Goal: Communication & Community: Answer question/provide support

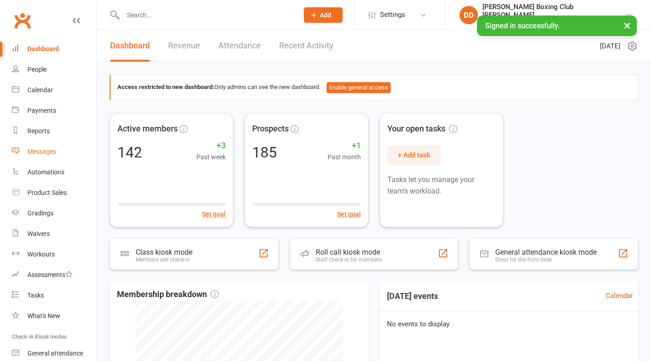
click at [37, 149] on div "Messages" at bounding box center [41, 151] width 29 height 7
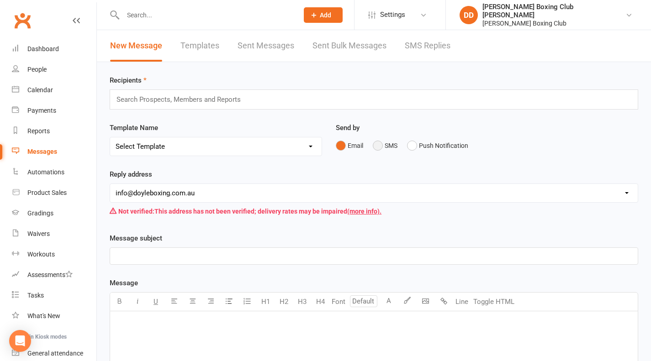
click at [379, 148] on button "SMS" at bounding box center [385, 145] width 25 height 17
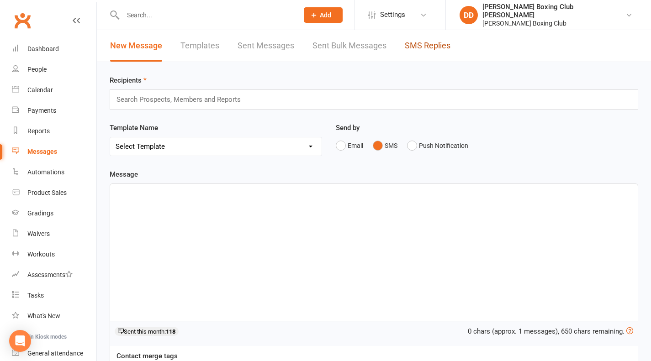
click at [428, 46] on link "SMS Replies" at bounding box center [428, 46] width 46 height 32
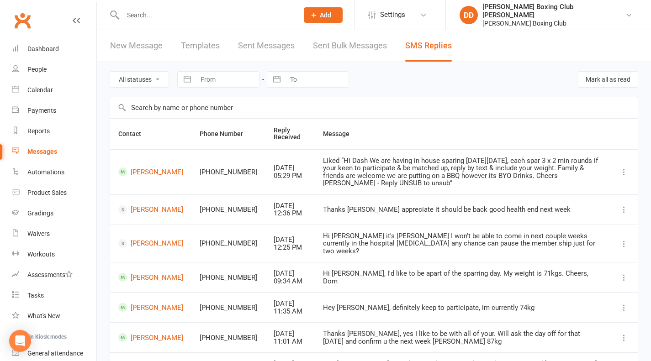
scroll to position [91, 0]
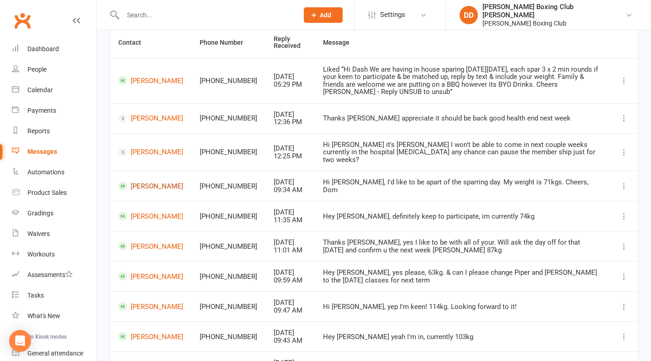
click at [143, 182] on link "[PERSON_NAME]" at bounding box center [150, 186] width 65 height 9
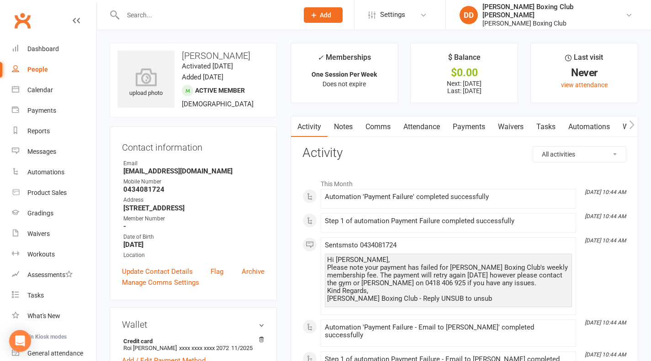
click at [382, 128] on link "Comms" at bounding box center [378, 127] width 38 height 21
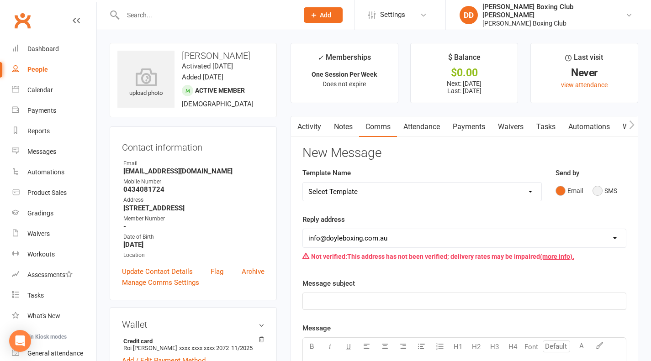
click at [601, 191] on button "SMS" at bounding box center [605, 190] width 25 height 17
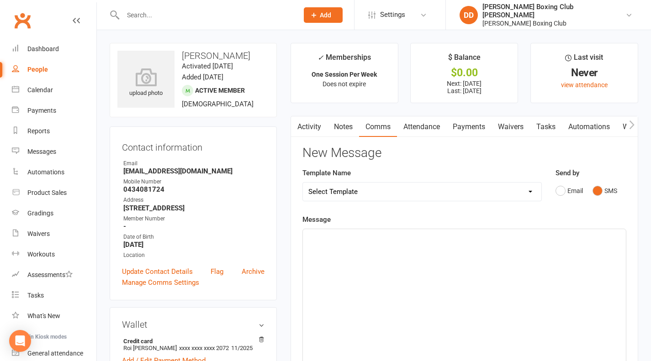
scroll to position [91, 0]
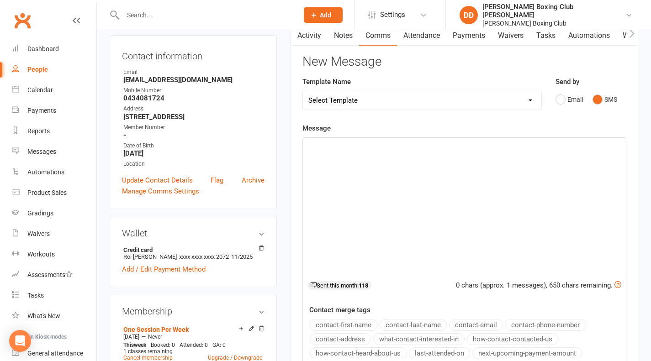
click at [341, 147] on p "﻿" at bounding box center [464, 146] width 312 height 11
click at [329, 325] on button "contact-first-name" at bounding box center [344, 325] width 68 height 12
click at [423, 145] on p "Hi ﻿ {contact-first-name}" at bounding box center [464, 146] width 312 height 11
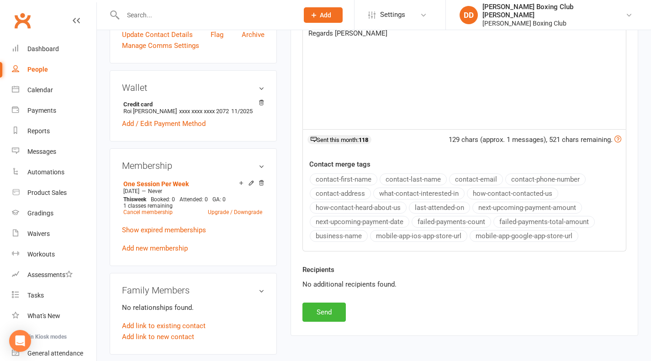
scroll to position [366, 0]
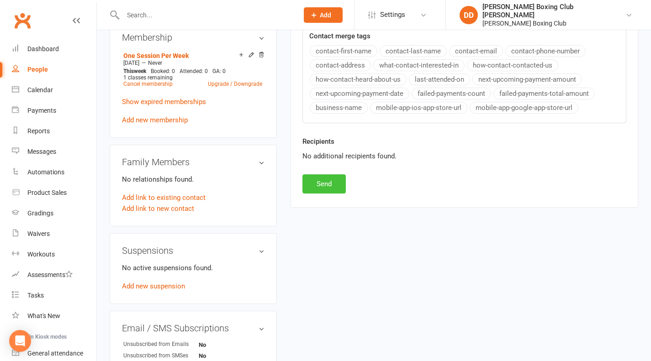
click at [331, 188] on button "Send" at bounding box center [324, 184] width 43 height 19
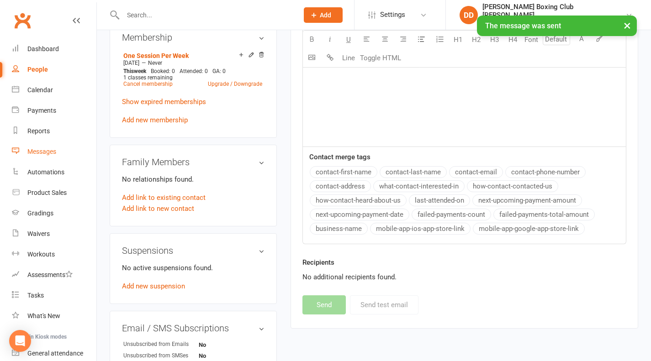
click at [50, 151] on div "Messages" at bounding box center [41, 151] width 29 height 7
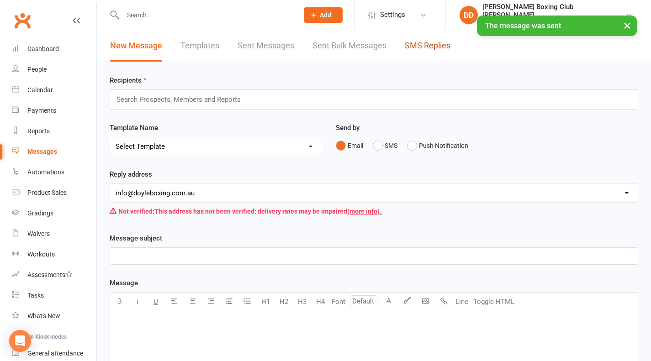
click at [416, 47] on link "SMS Replies" at bounding box center [428, 46] width 46 height 32
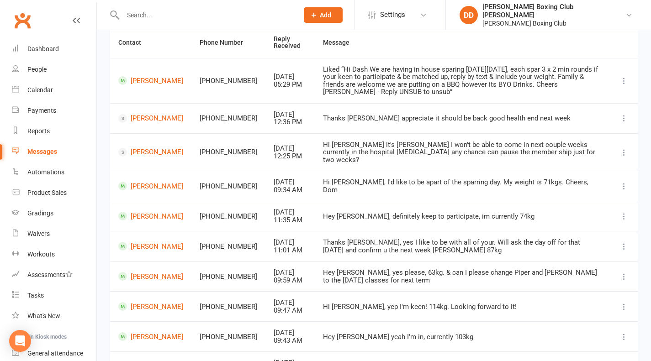
scroll to position [165, 0]
